Goal: Task Accomplishment & Management: Manage account settings

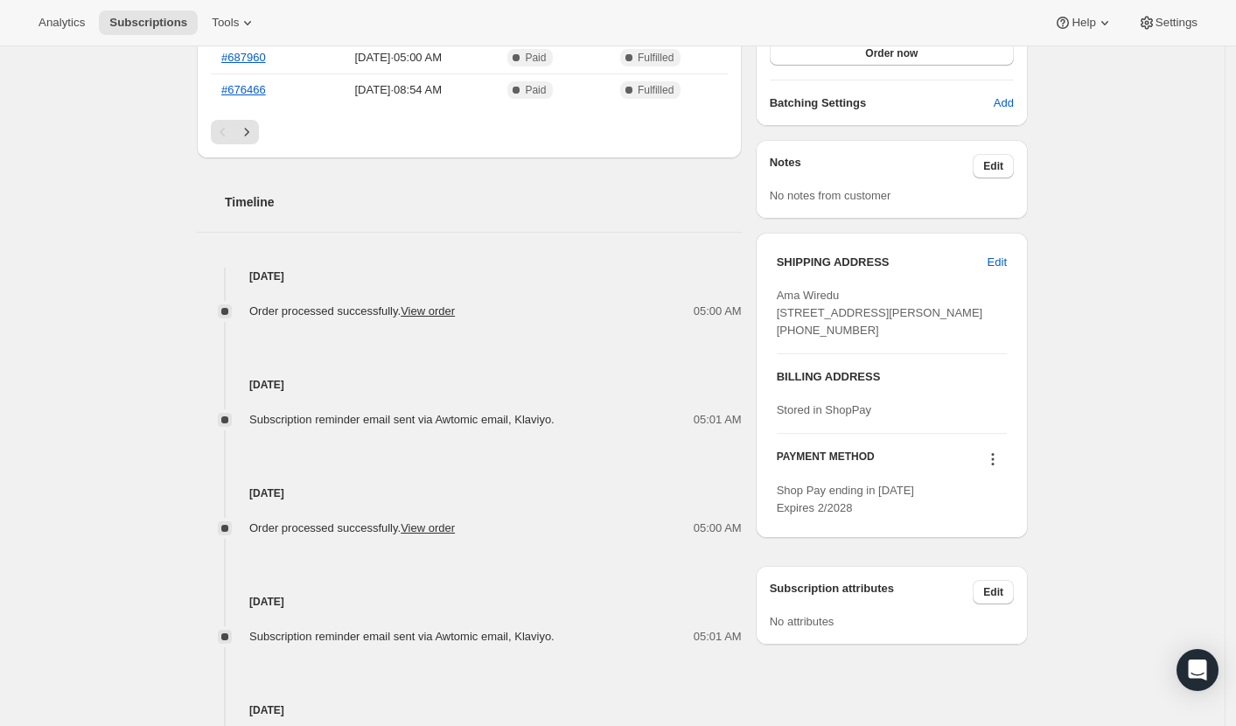
scroll to position [371, 0]
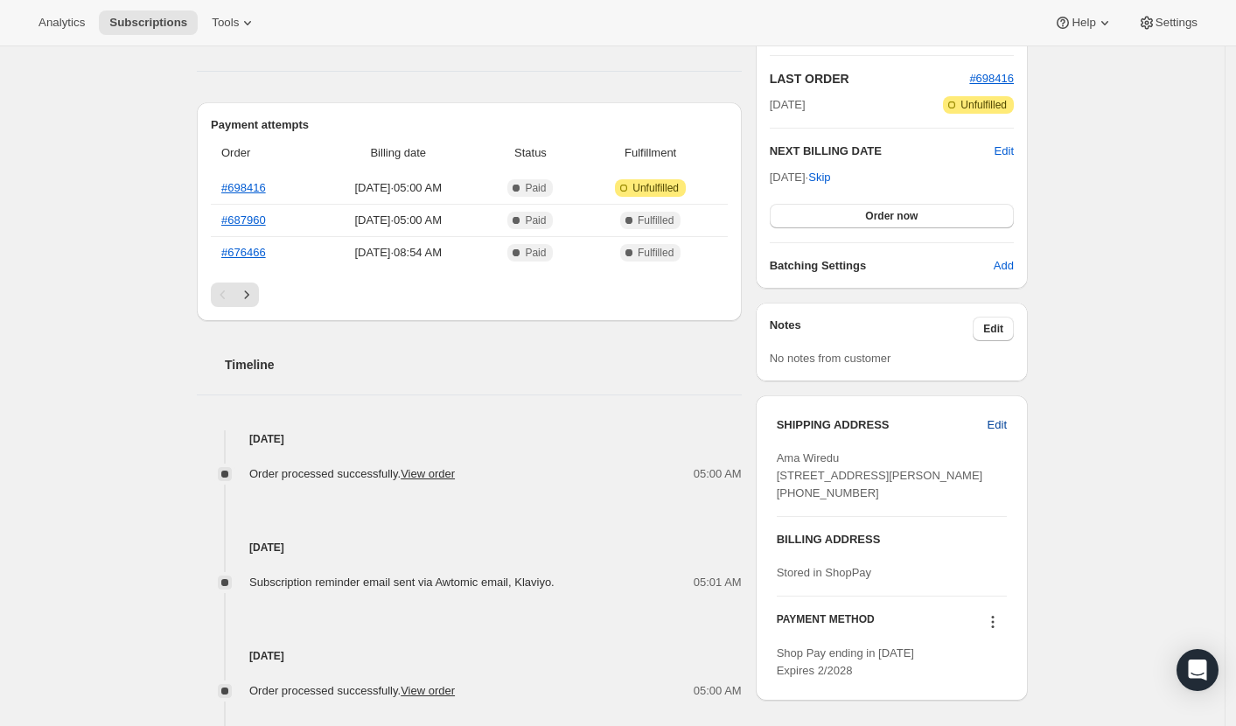
click at [990, 424] on span "Edit" at bounding box center [997, 424] width 19 height 17
select select "United Kingdom"
select select "ENG"
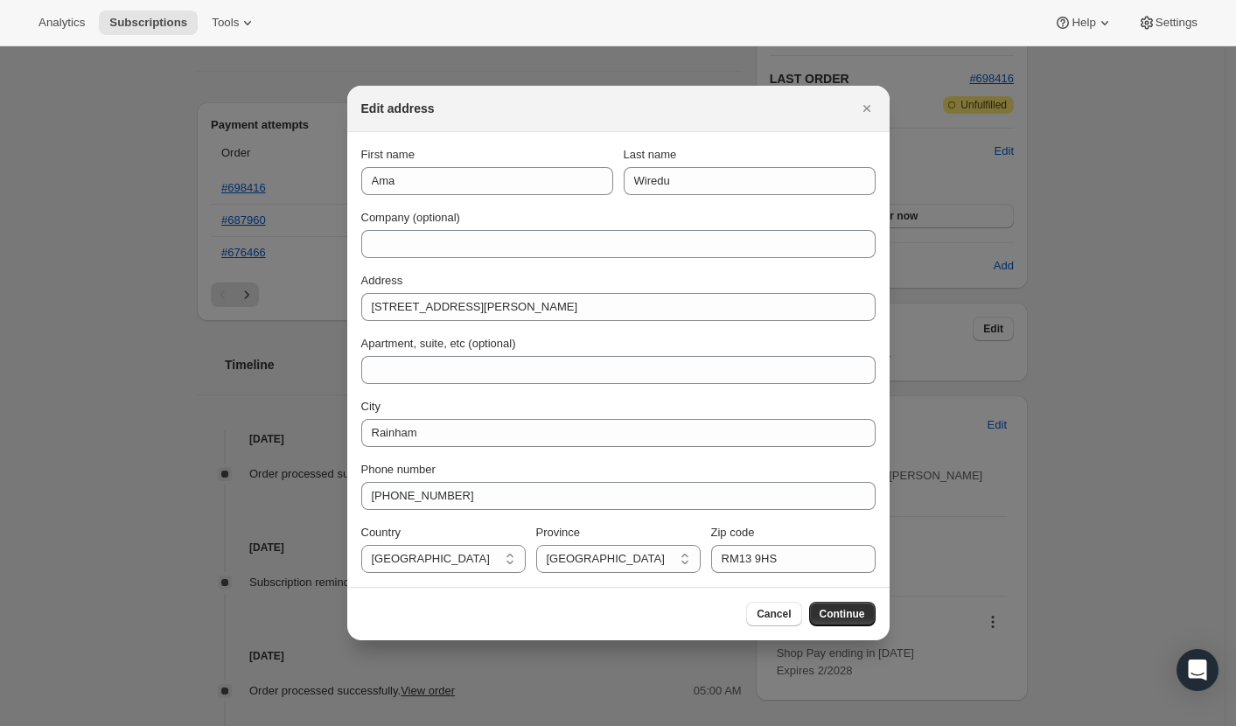
scroll to position [0, 0]
drag, startPoint x: 810, startPoint y: 556, endPoint x: 775, endPoint y: 553, distance: 35.2
click at [716, 553] on input "RM13 9HS" at bounding box center [793, 559] width 164 height 28
paste input "m13 7hp"
type input "Rm13 7hp"
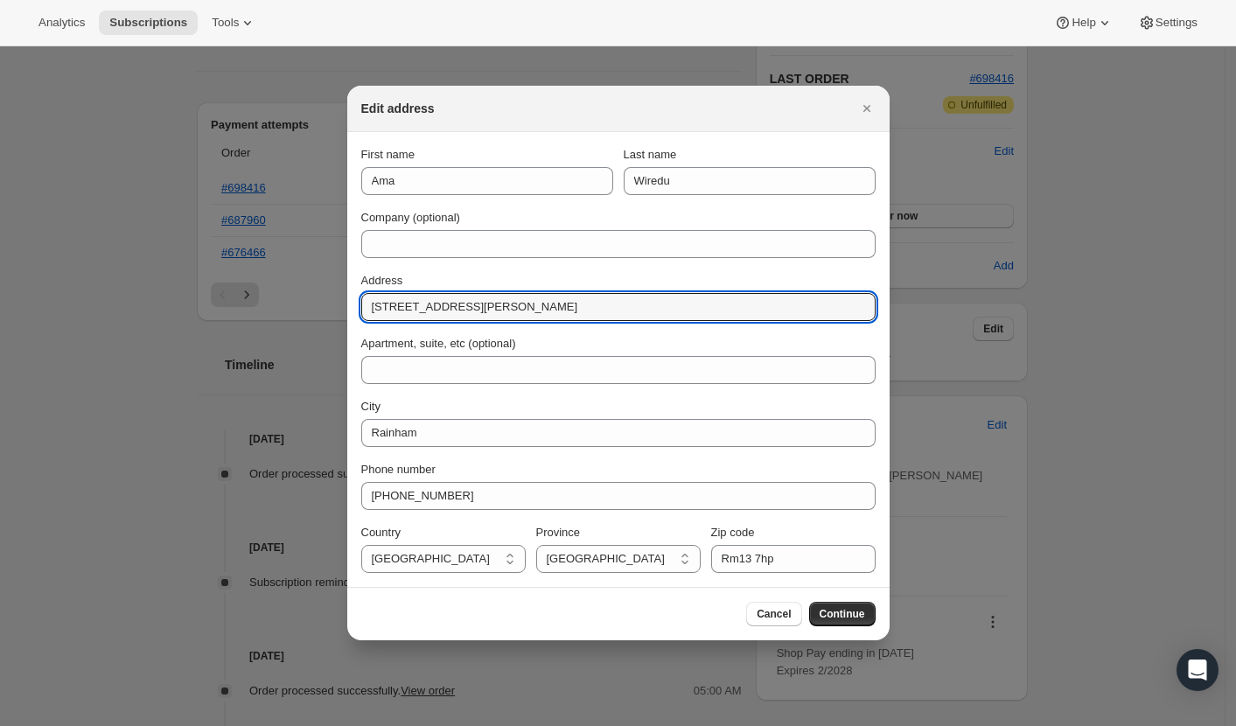
drag, startPoint x: 520, startPoint y: 299, endPoint x: 329, endPoint y: 304, distance: 191.6
paste input "22 Beaumont Crescent"
type input "22 Beaumont Crescent"
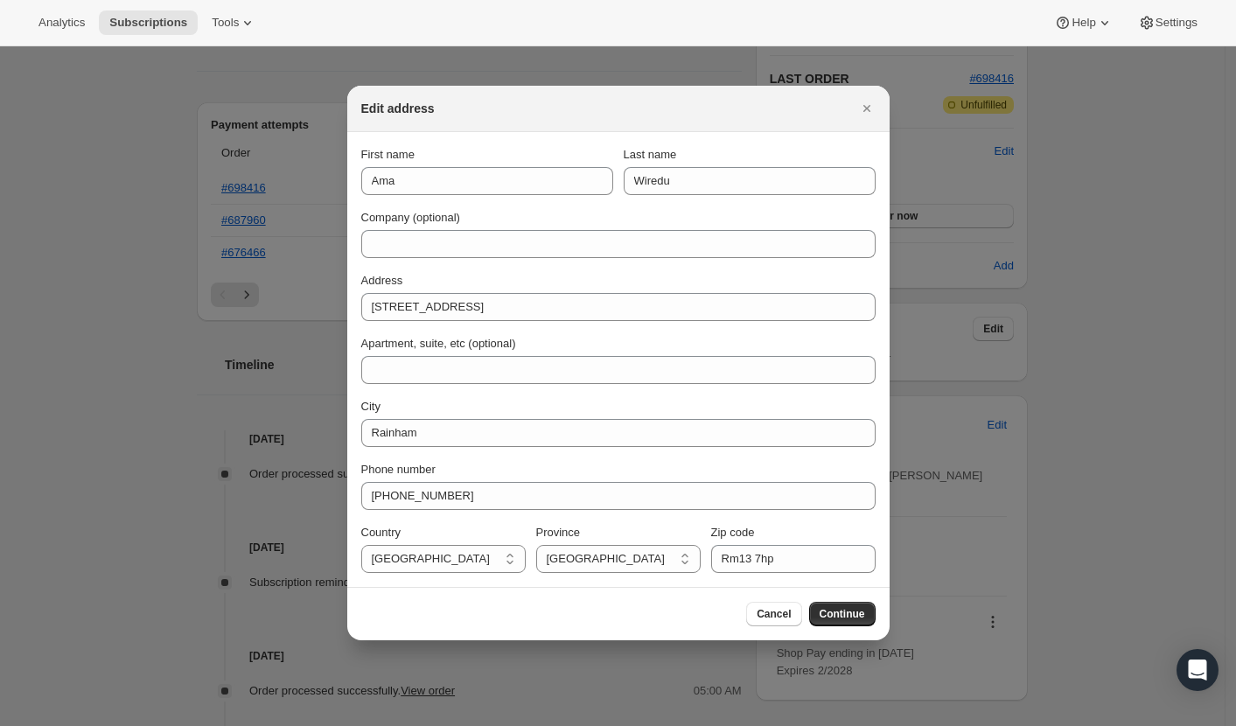
click at [351, 370] on section "First name Ama Last name Wiredu Company (optional) Address 22 Beaumont Crescent…" at bounding box center [618, 359] width 542 height 455
click at [844, 610] on span "Continue" at bounding box center [842, 614] width 45 height 14
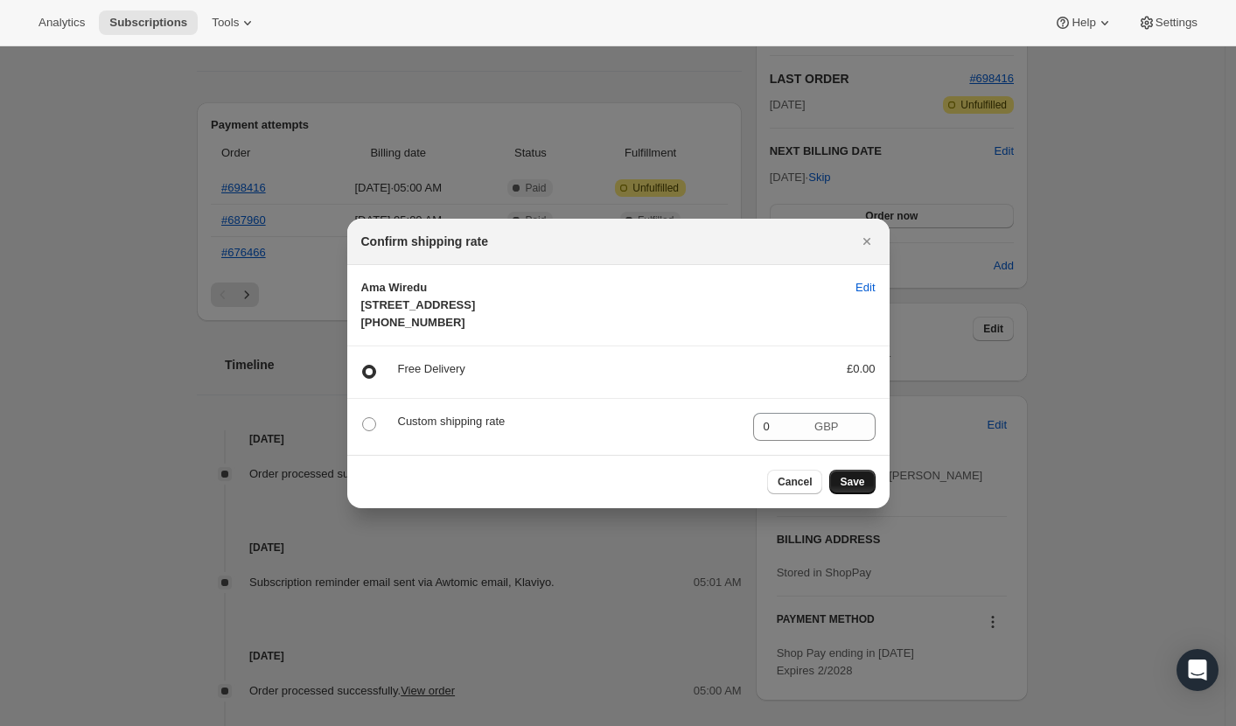
click at [861, 489] on span "Save" at bounding box center [852, 482] width 24 height 14
